Goal: Task Accomplishment & Management: Use online tool/utility

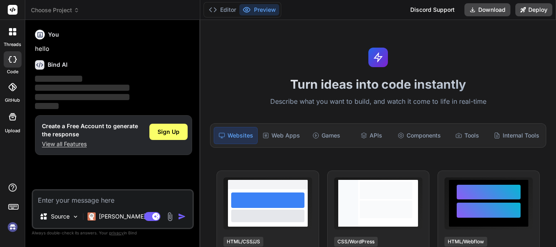
type textarea "x"
click at [174, 132] on span "Sign Up" at bounding box center [169, 132] width 22 height 8
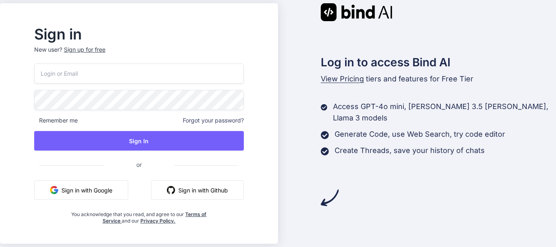
click at [117, 69] on input "email" at bounding box center [139, 74] width 210 height 20
type input "[EMAIL_ADDRESS][DOMAIN_NAME]"
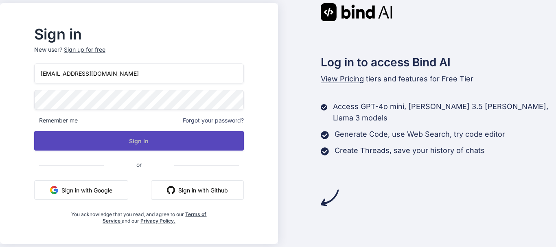
click at [75, 136] on button "Sign In" at bounding box center [139, 141] width 210 height 20
